Goal: Obtain resource: Obtain resource

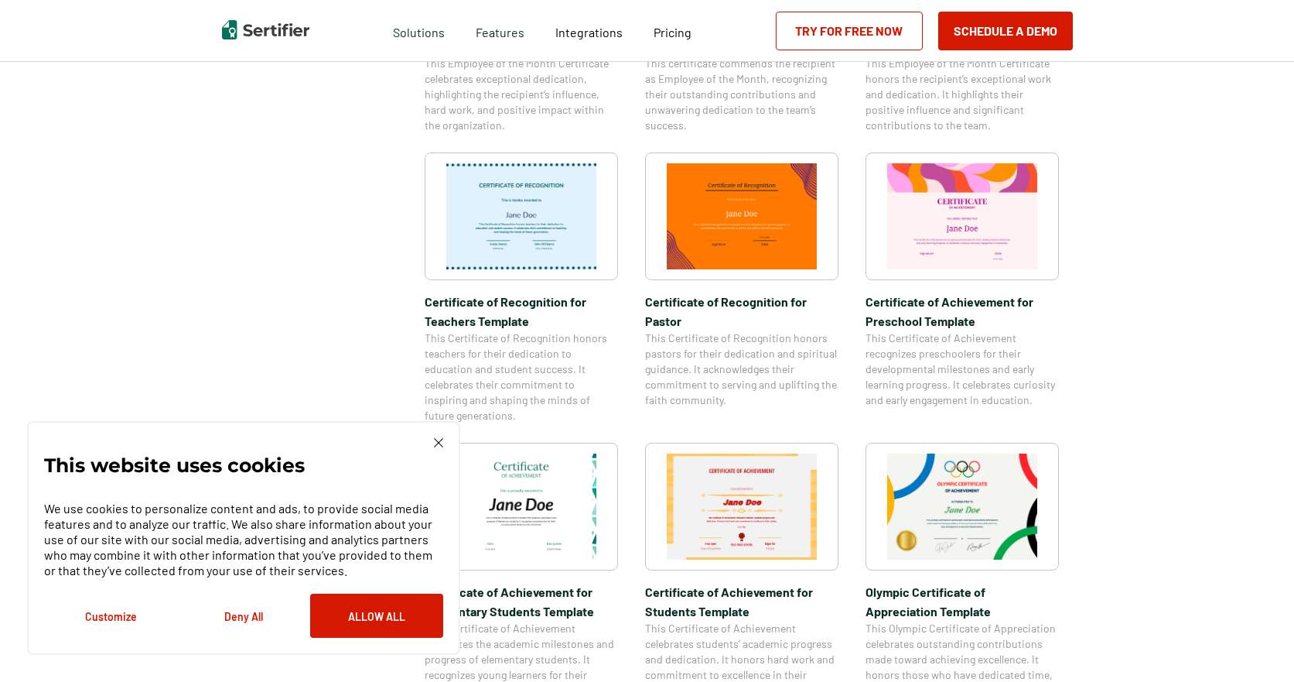
scroll to position [774, 0]
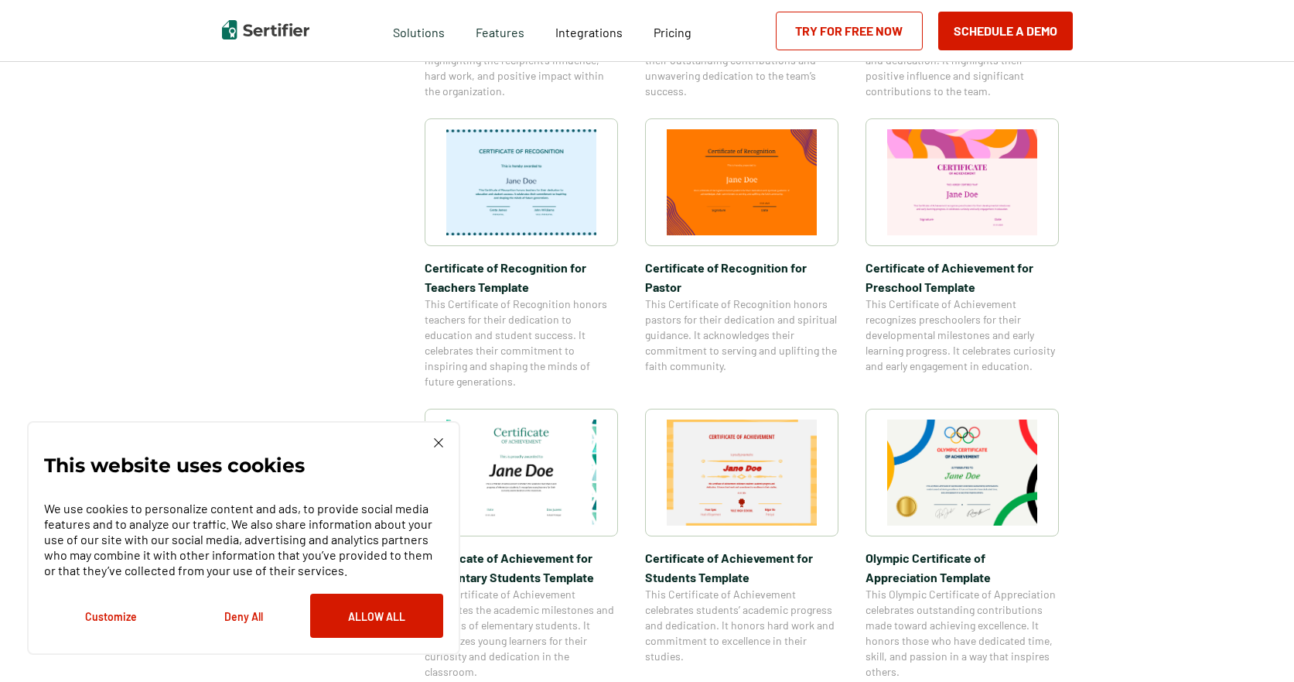
click at [436, 439] on img at bounding box center [438, 442] width 9 height 9
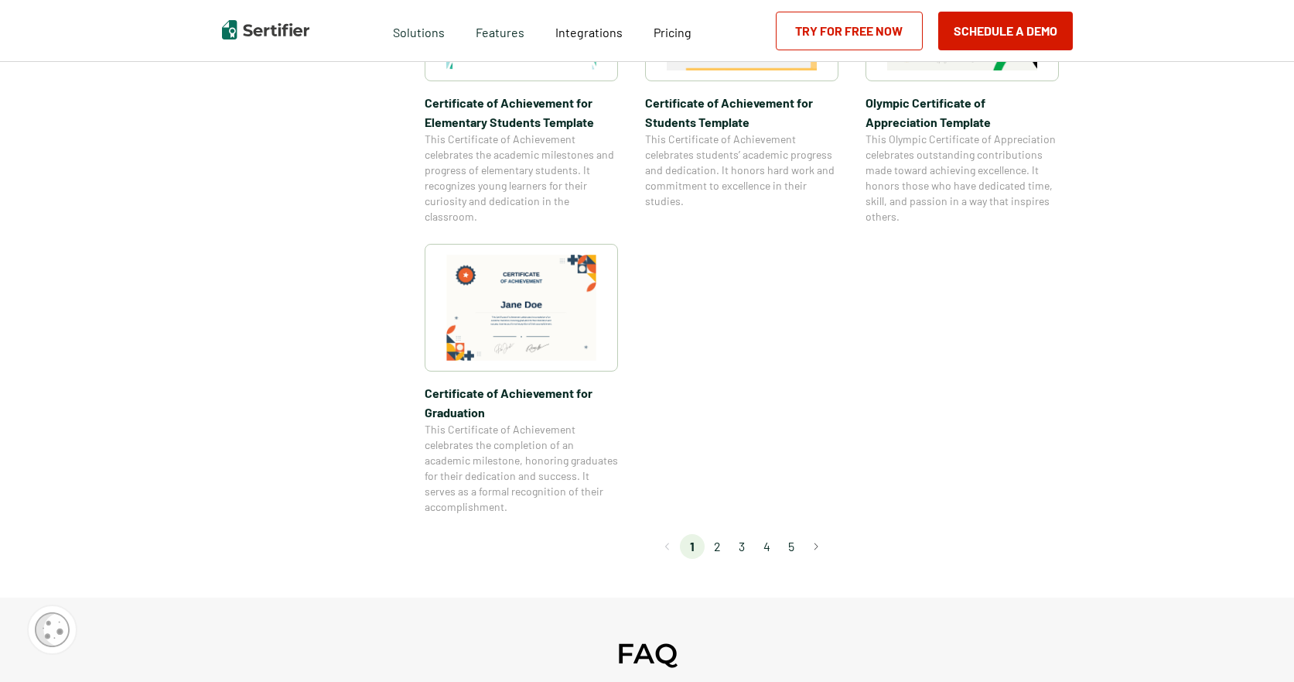
scroll to position [1238, 0]
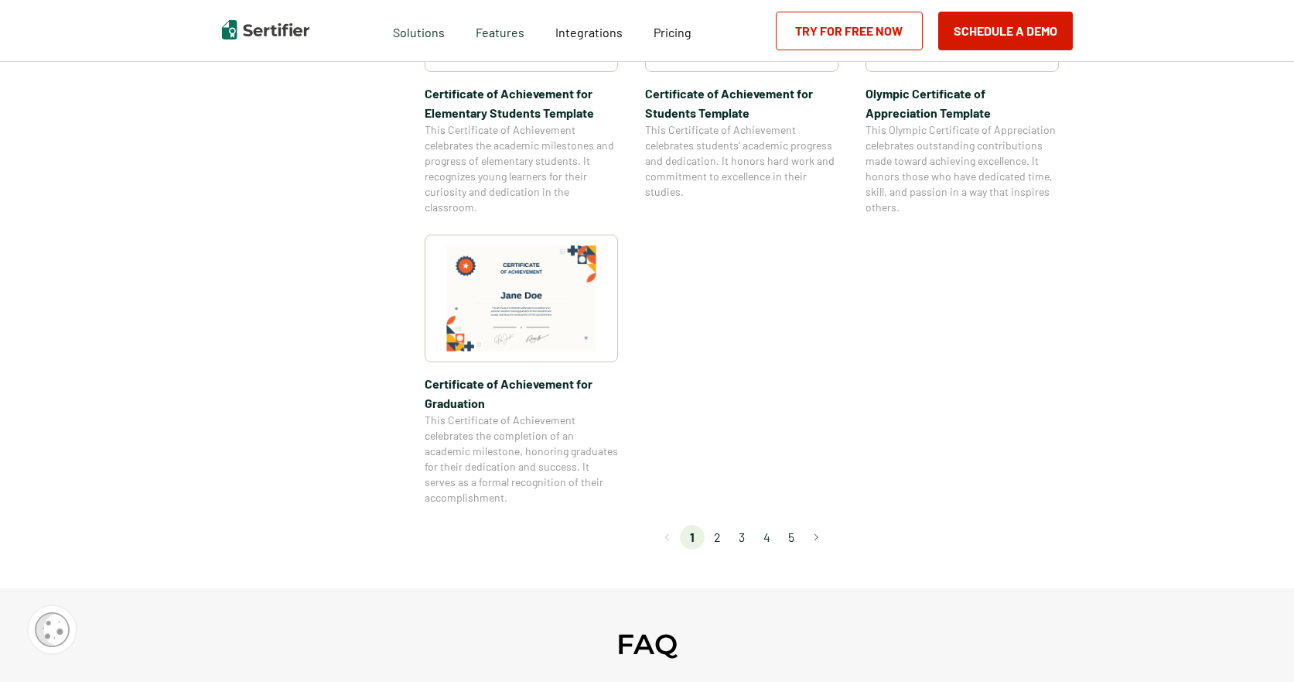
click at [717, 537] on li "2" at bounding box center [717, 537] width 25 height 25
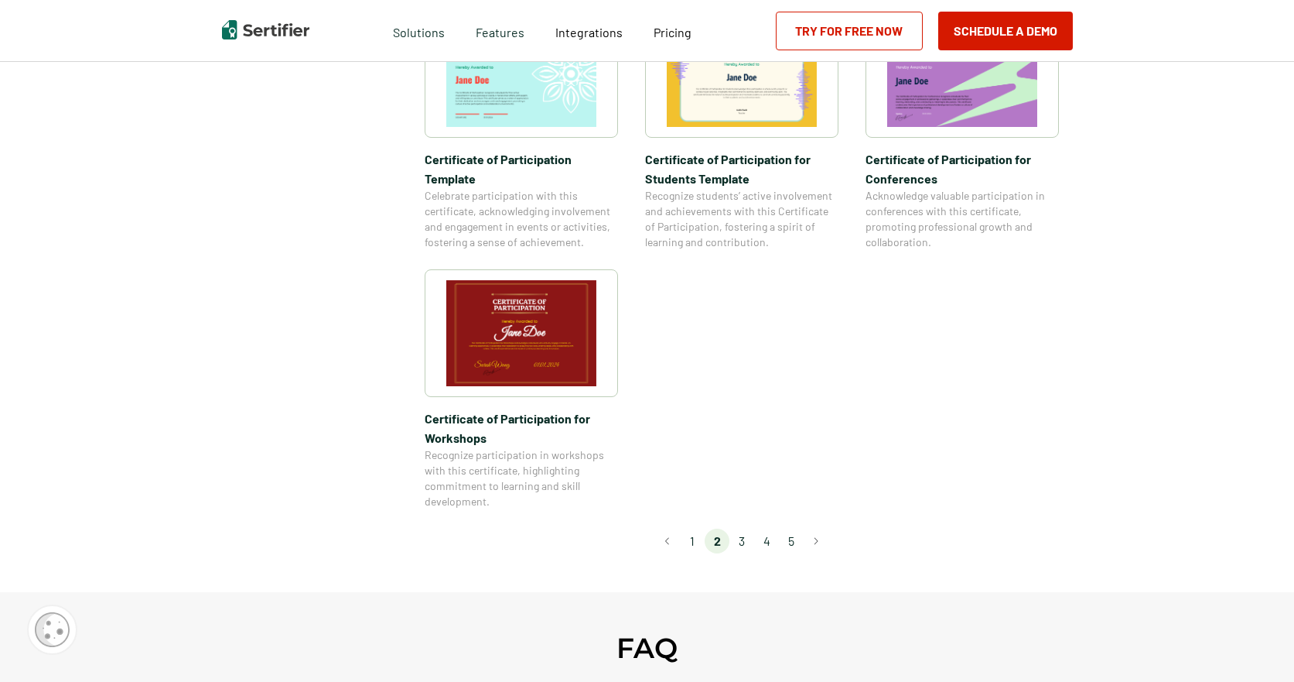
click at [743, 528] on li "3" at bounding box center [742, 540] width 25 height 25
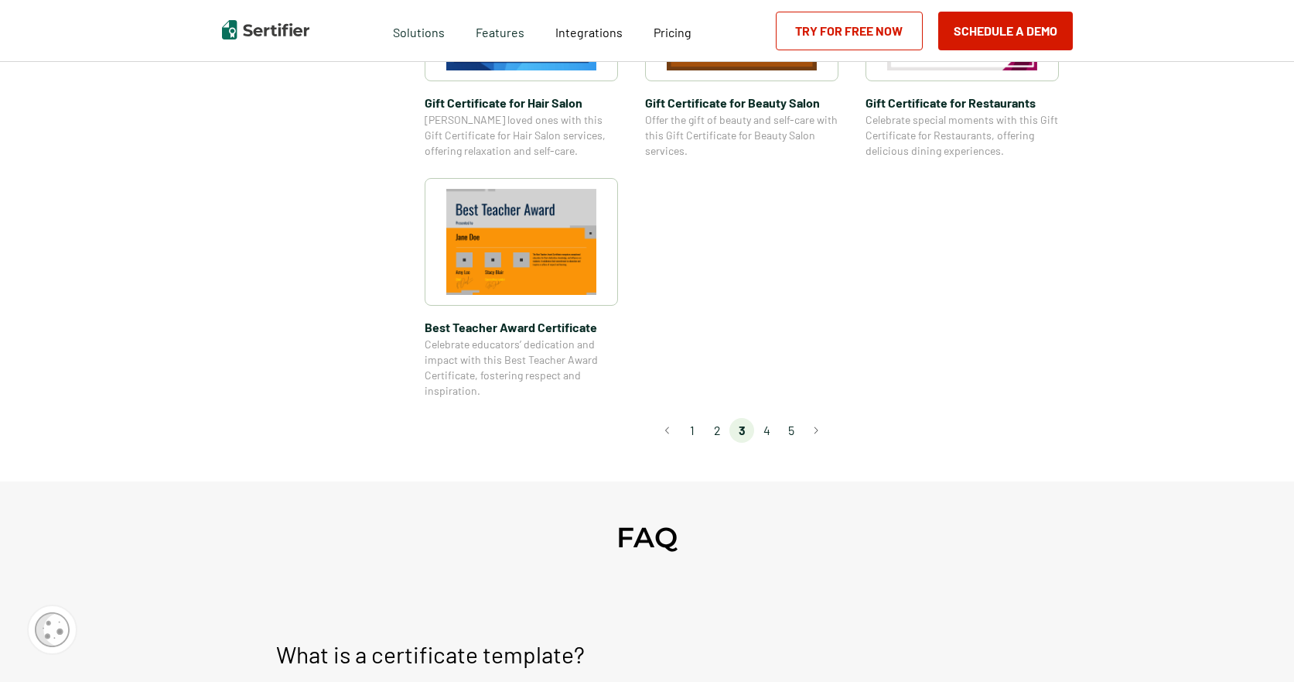
scroll to position [1160, 0]
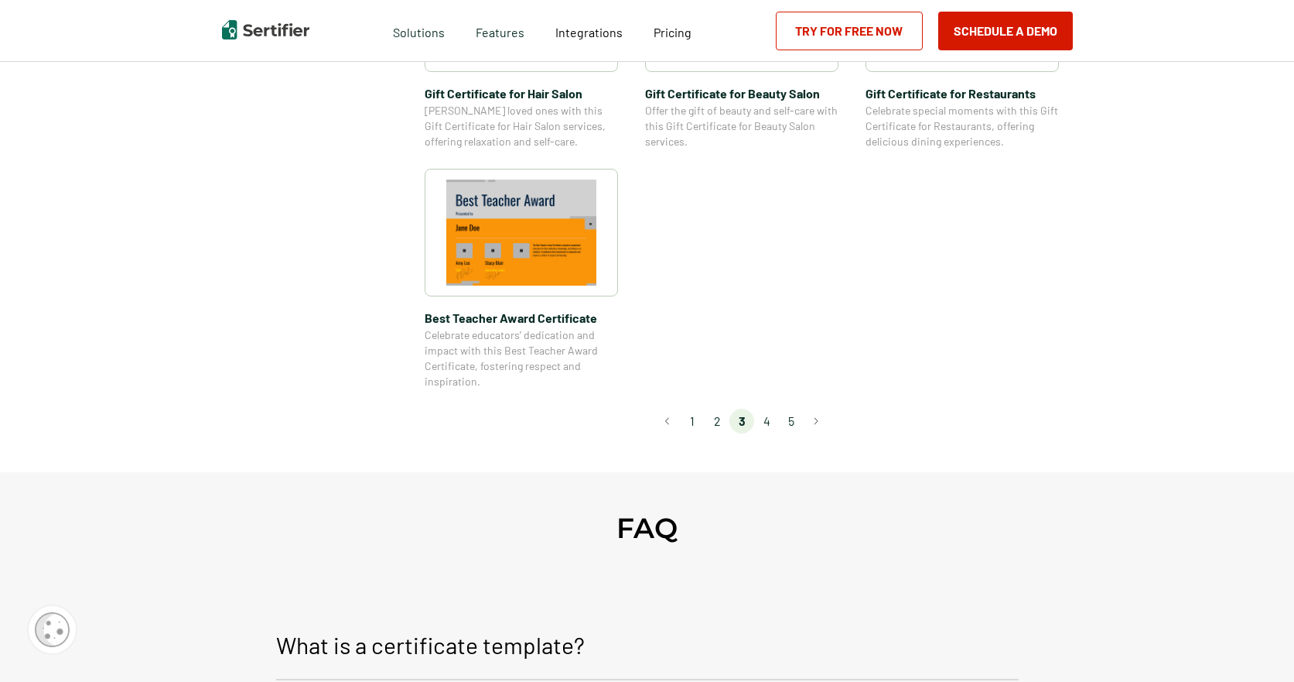
click at [767, 419] on li "4" at bounding box center [766, 420] width 25 height 25
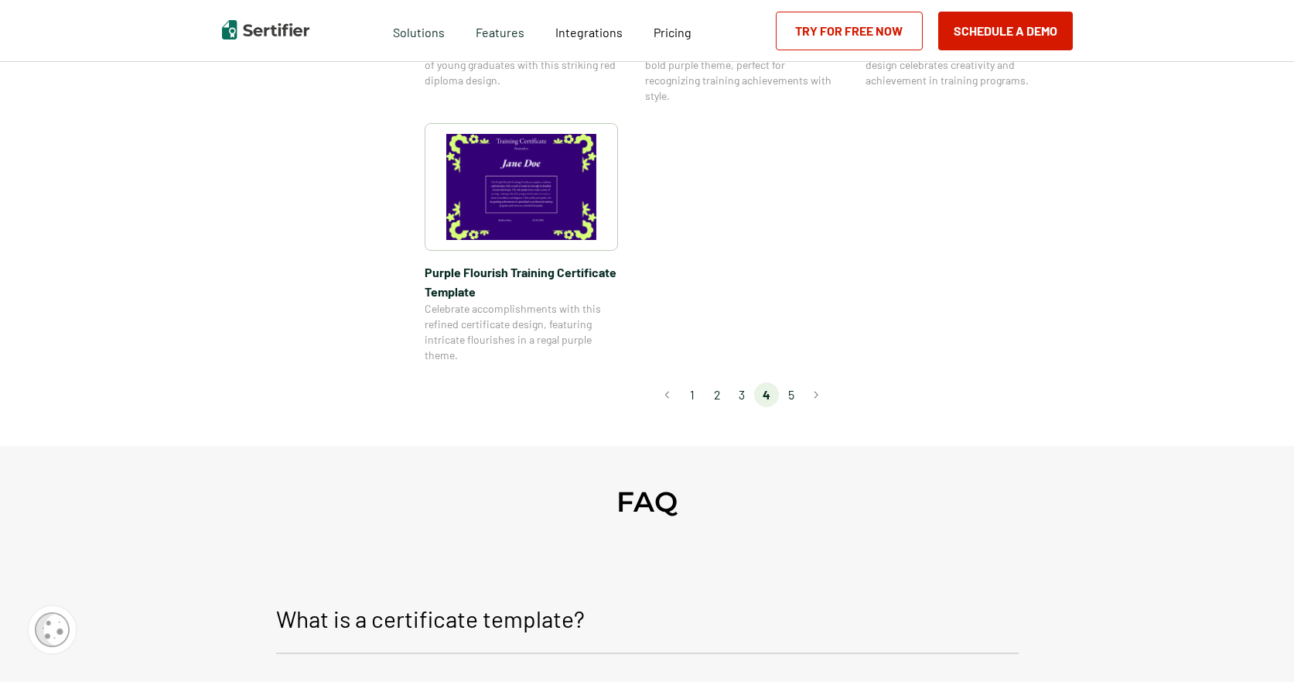
scroll to position [1238, 0]
click at [796, 393] on li "5" at bounding box center [791, 393] width 25 height 25
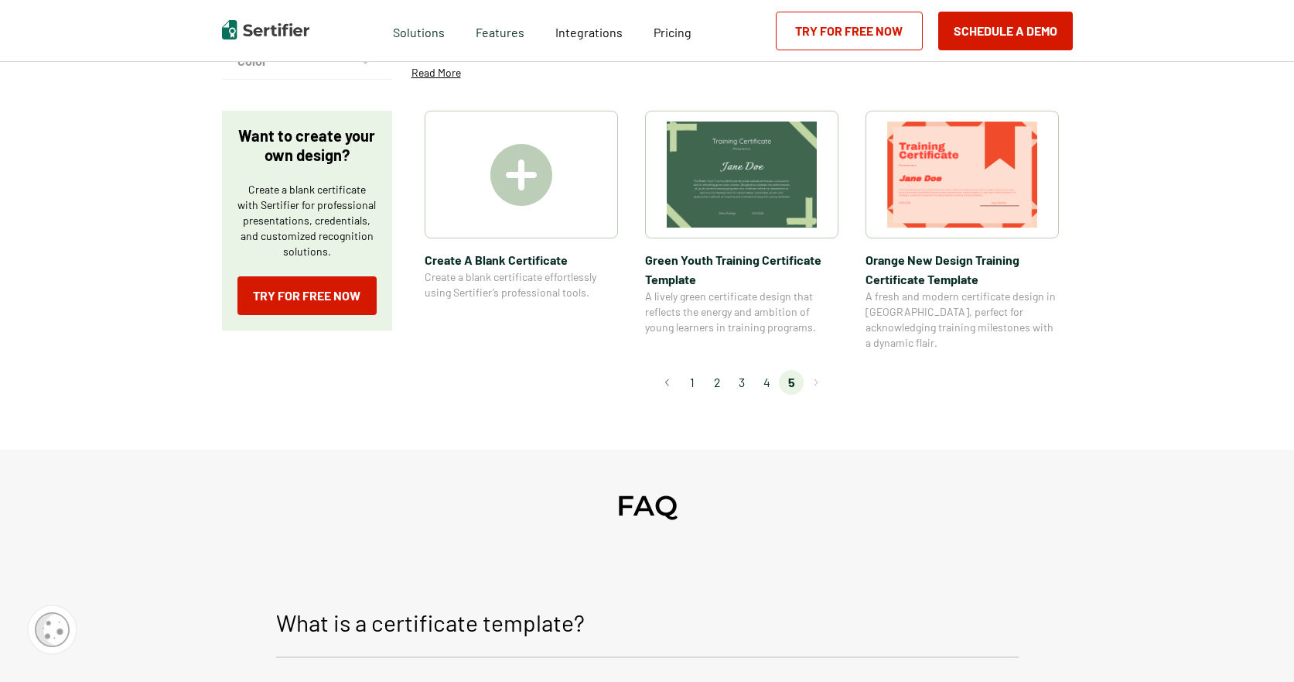
scroll to position [155, 0]
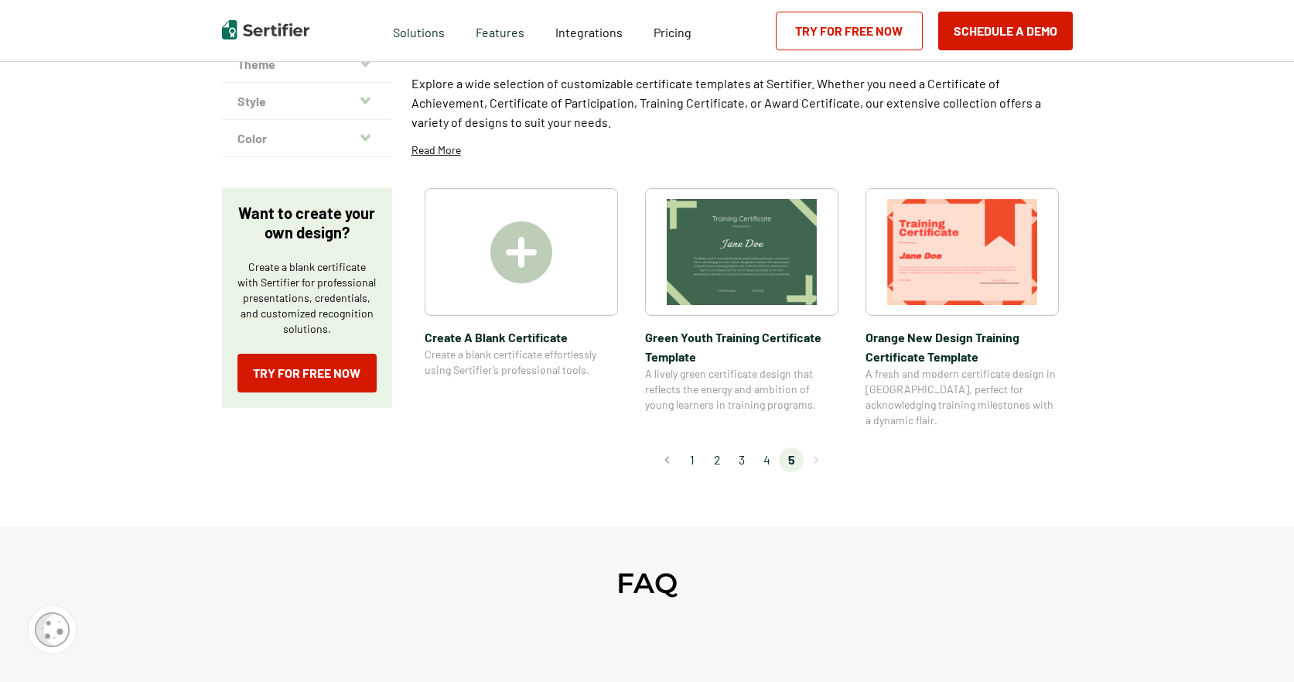
click at [722, 447] on li "2" at bounding box center [717, 459] width 25 height 25
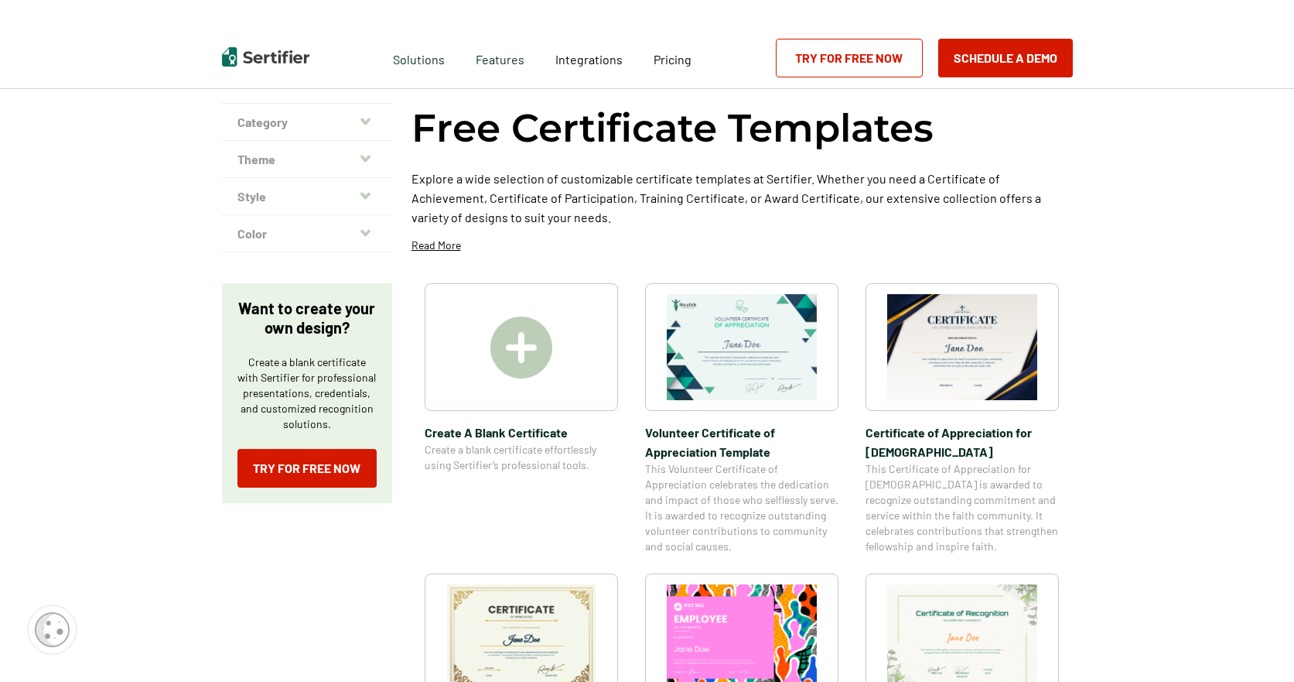
scroll to position [0, 0]
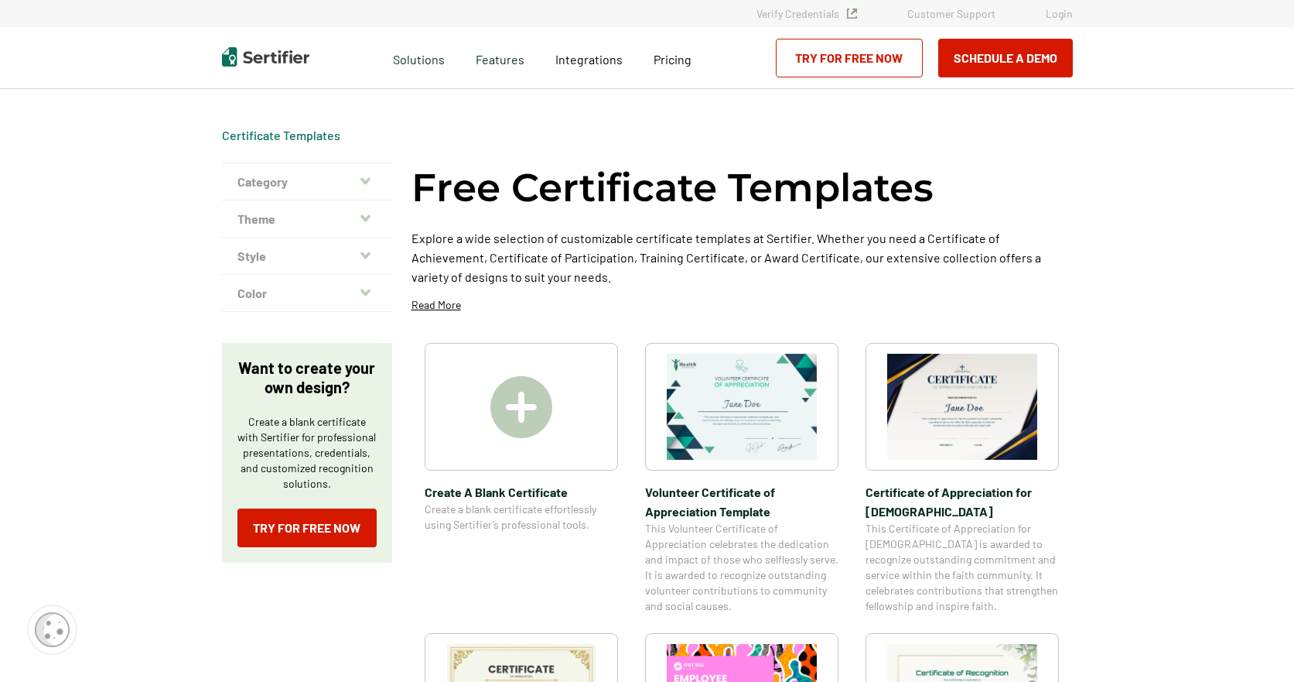
click at [942, 384] on img at bounding box center [962, 407] width 150 height 106
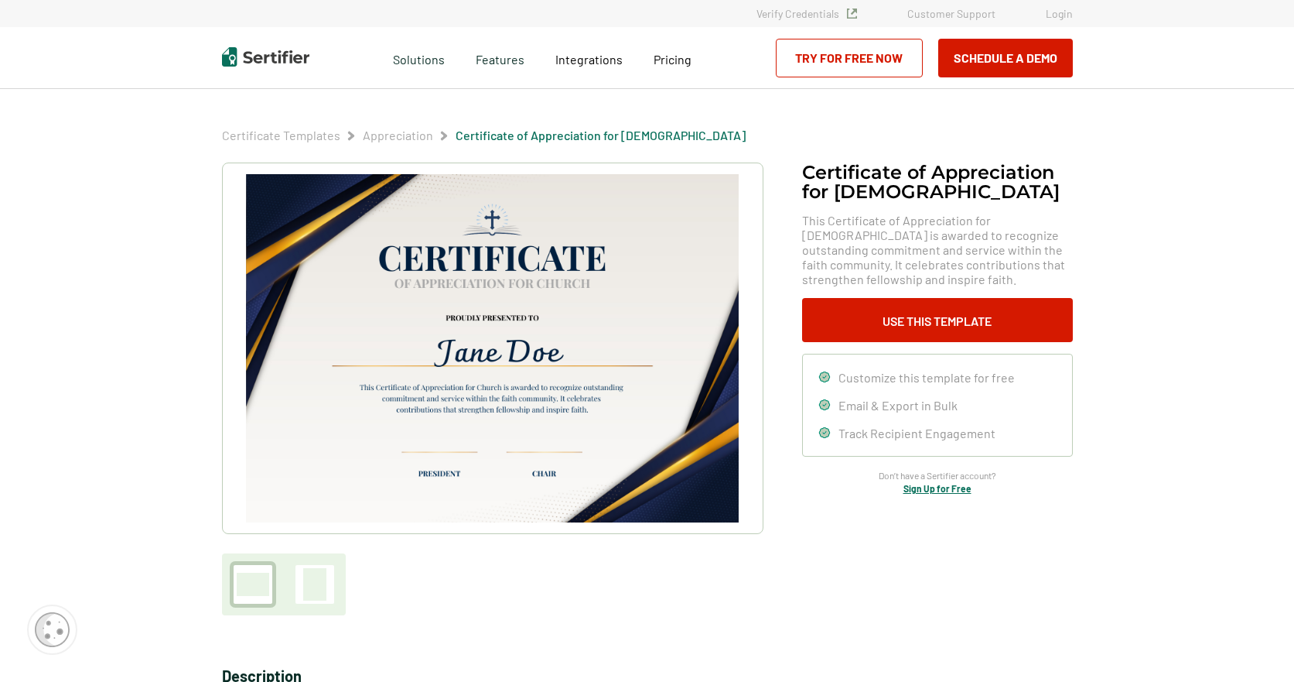
drag, startPoint x: 528, startPoint y: 294, endPoint x: 488, endPoint y: 620, distance: 328.2
click at [488, 620] on div "Certificate of Appreciation for [DEMOGRAPHIC_DATA]​ This Certificate of Appreci…" at bounding box center [647, 557] width 851 height 790
click at [323, 593] on div at bounding box center [314, 584] width 23 height 32
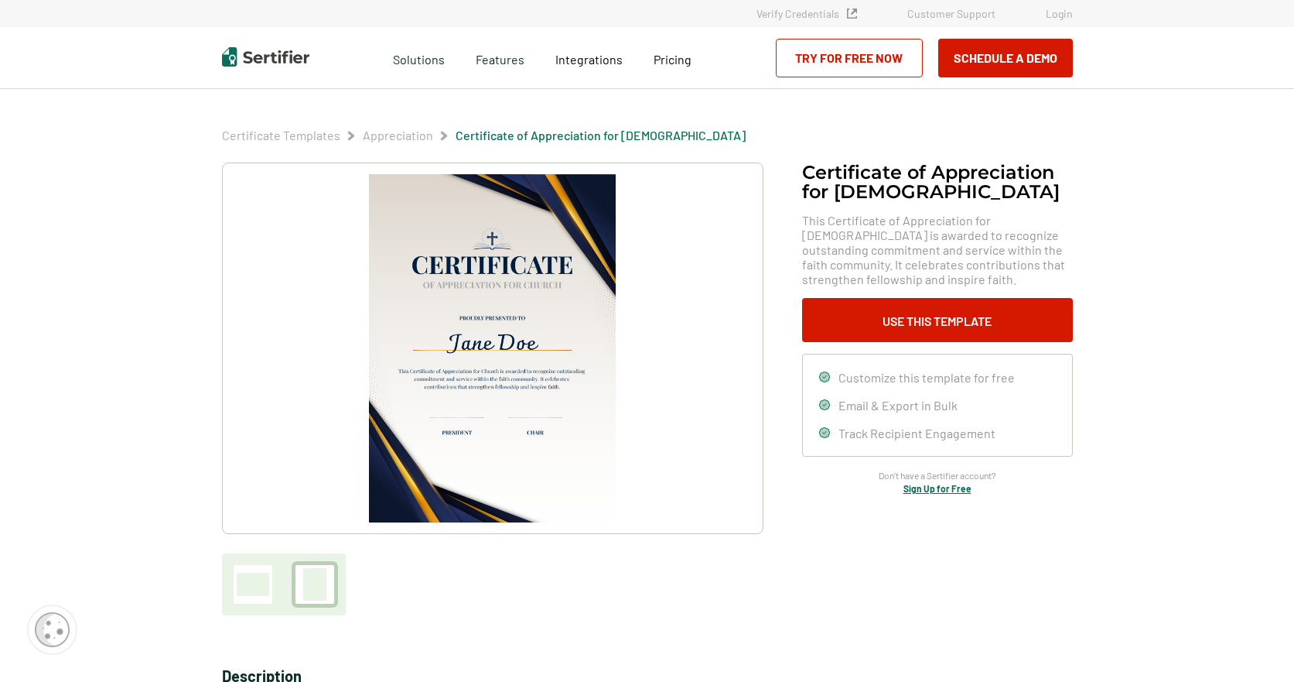
click at [249, 583] on div at bounding box center [253, 583] width 32 height 23
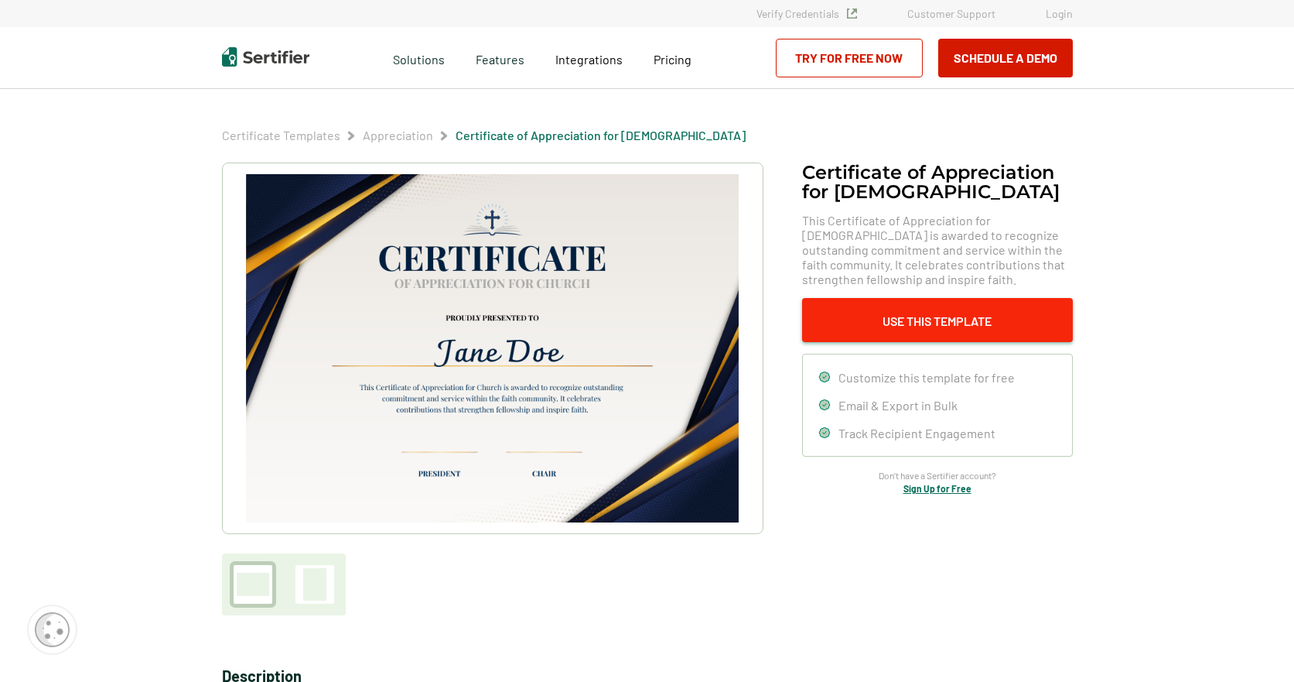
click at [927, 316] on button "Use This Template" at bounding box center [937, 320] width 271 height 44
